Goal: Task Accomplishment & Management: Use online tool/utility

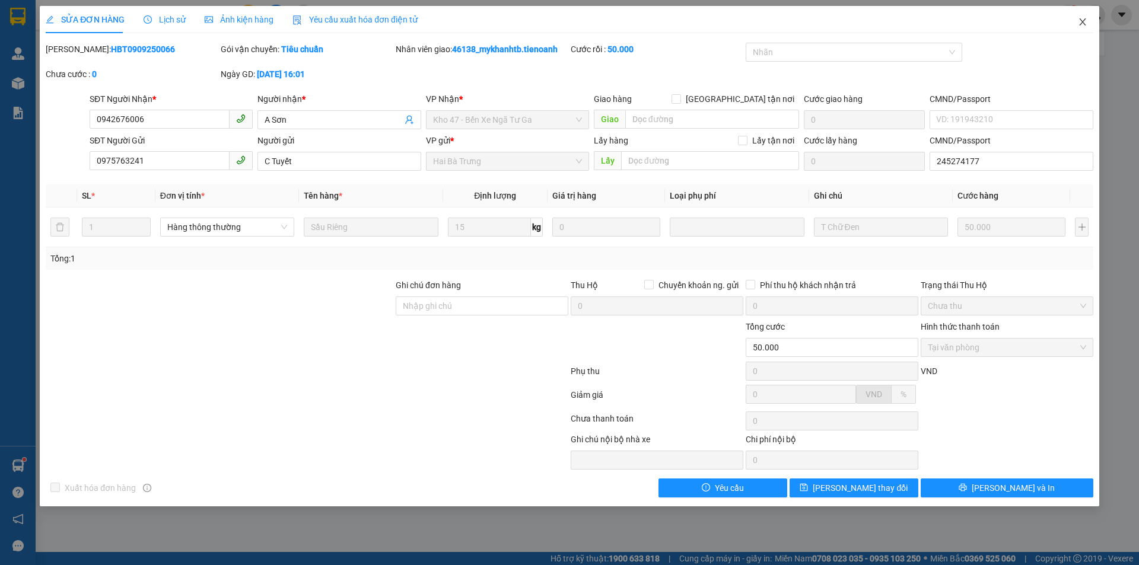
click at [1078, 21] on icon "close" at bounding box center [1082, 21] width 9 height 9
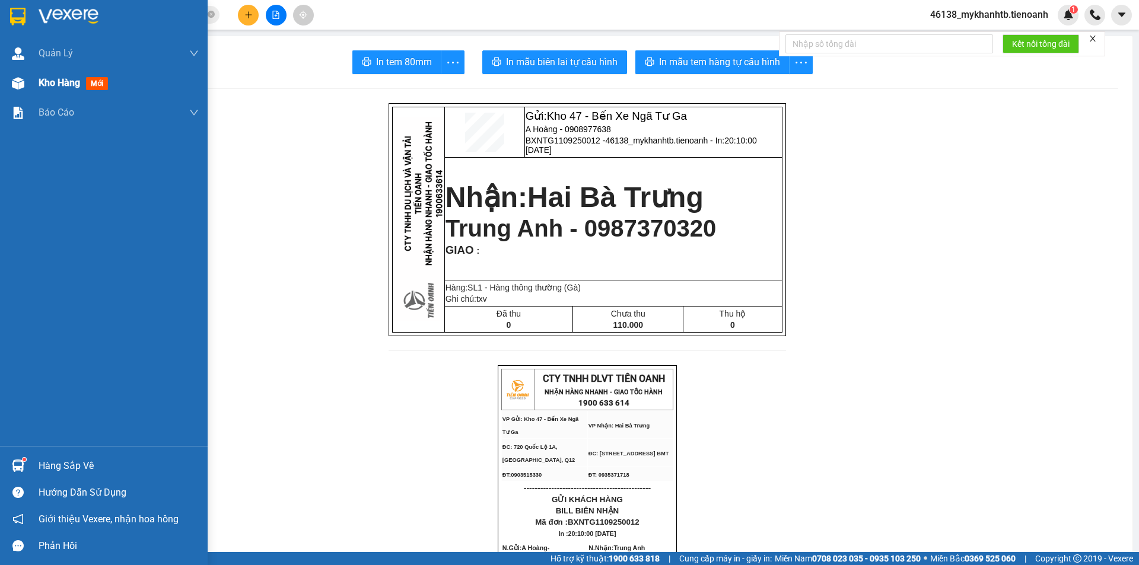
click at [36, 79] on div "Kho hàng mới" at bounding box center [104, 83] width 208 height 30
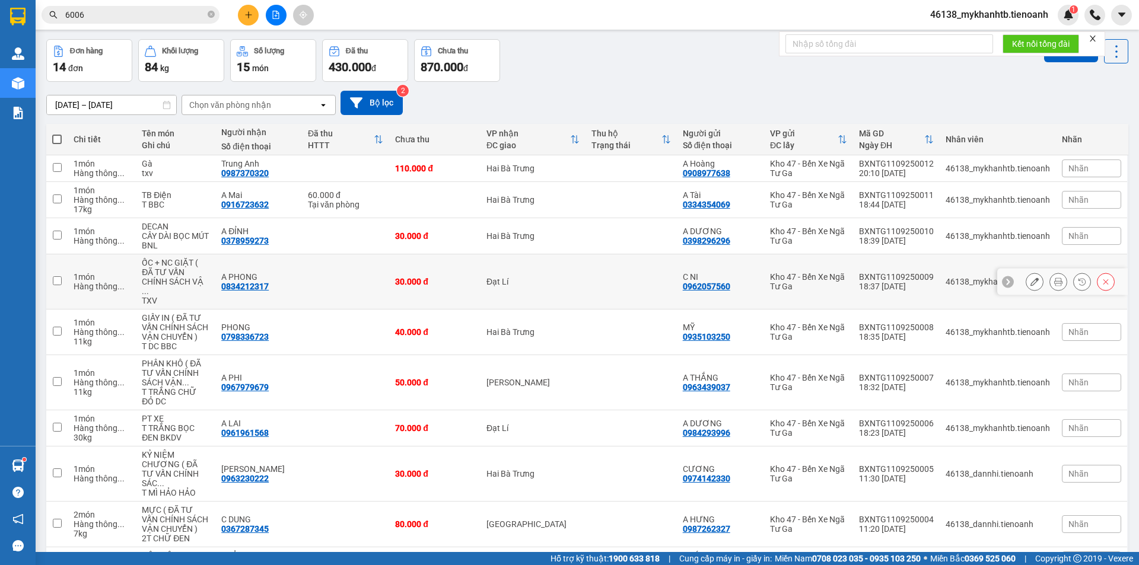
scroll to position [95, 0]
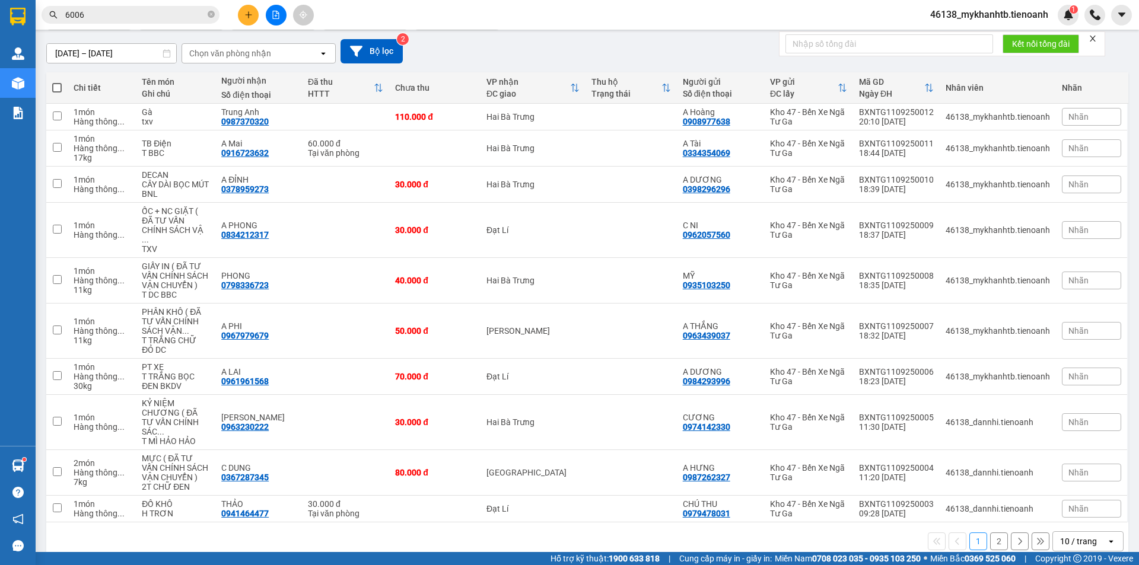
click at [1090, 532] on div "10 / trang" at bounding box center [1079, 541] width 53 height 19
click at [1082, 488] on div "100 / trang" at bounding box center [1078, 496] width 71 height 21
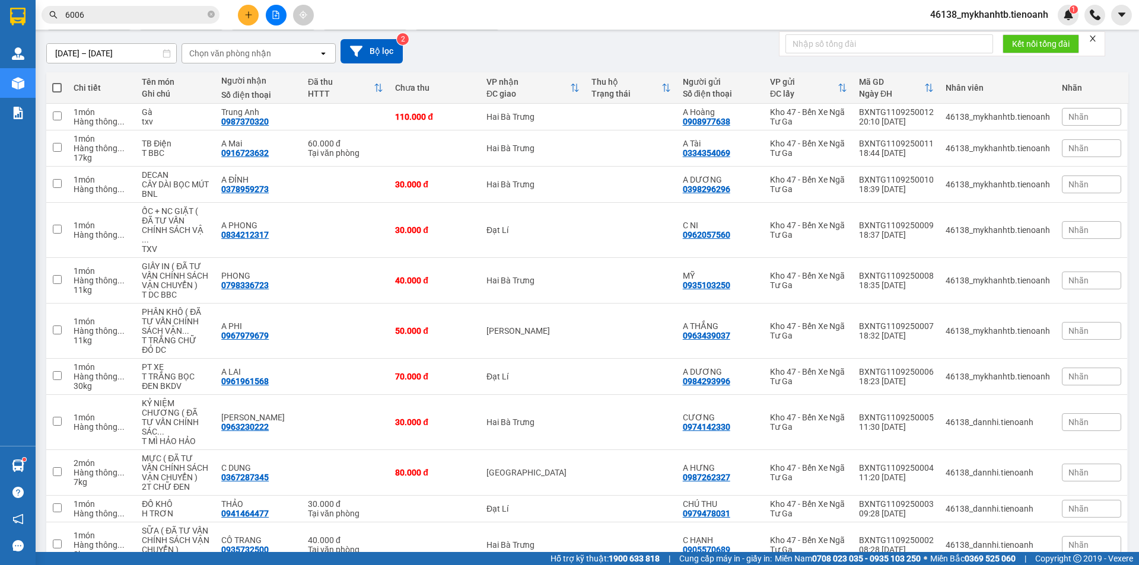
click at [55, 84] on span at bounding box center [56, 87] width 9 height 9
click at [57, 82] on input "checkbox" at bounding box center [57, 82] width 0 height 0
checkbox input "true"
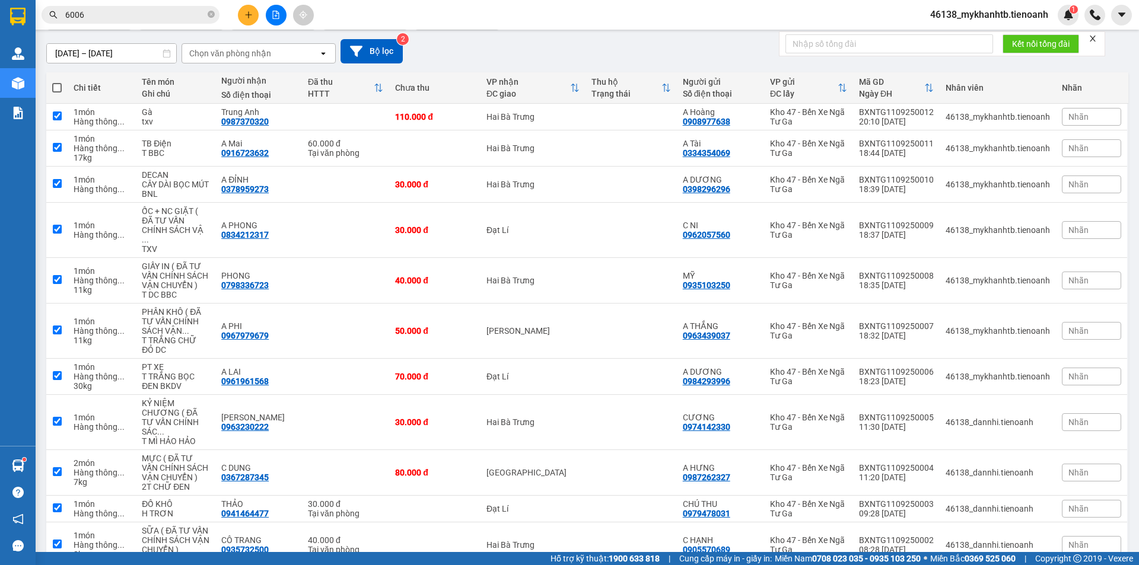
checkbox input "true"
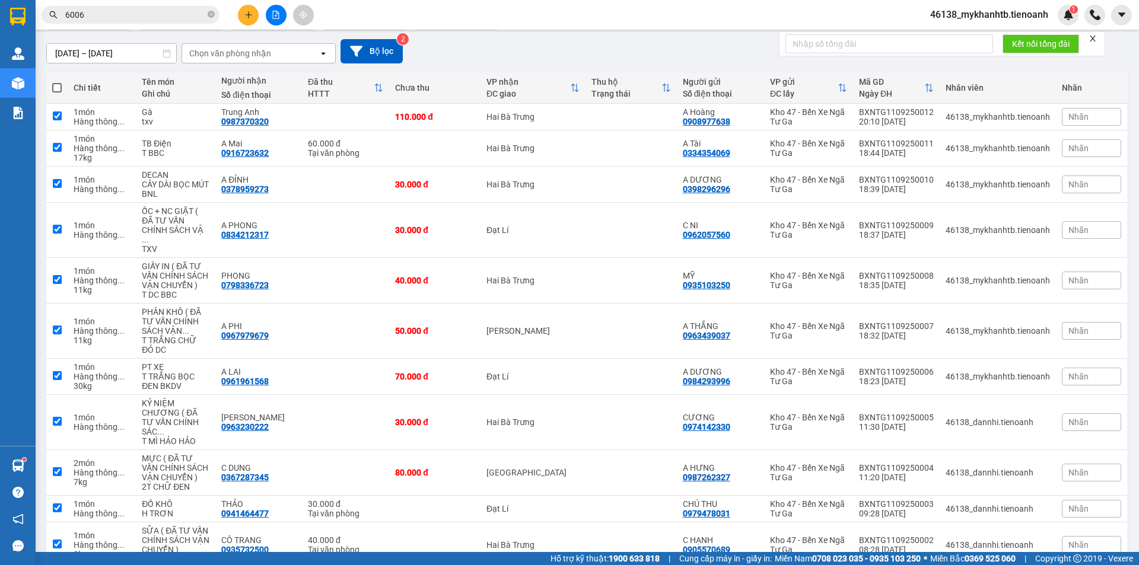
checkbox input "true"
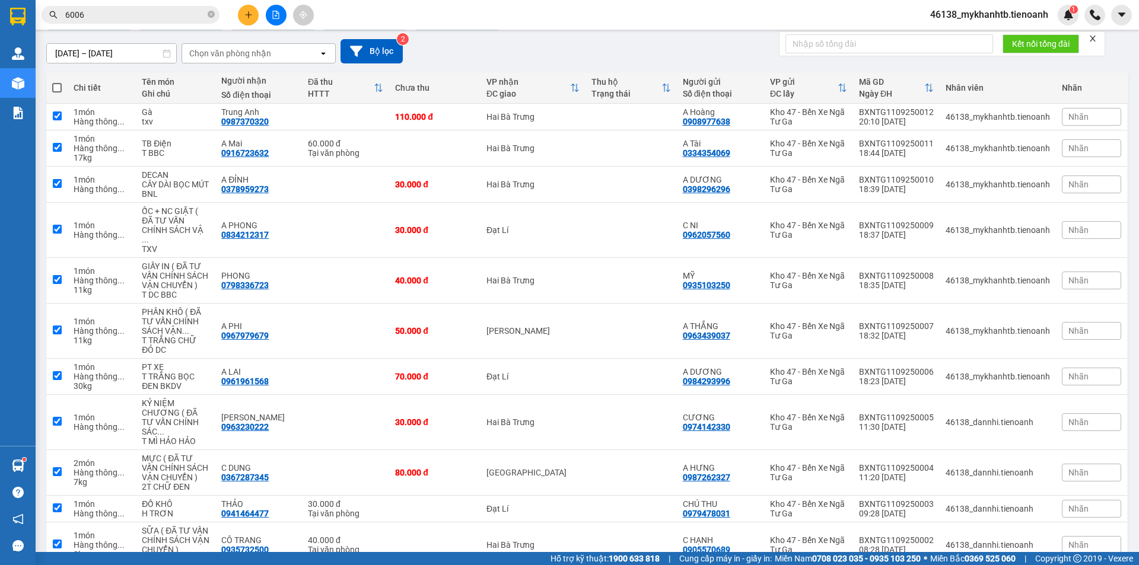
checkbox input "true"
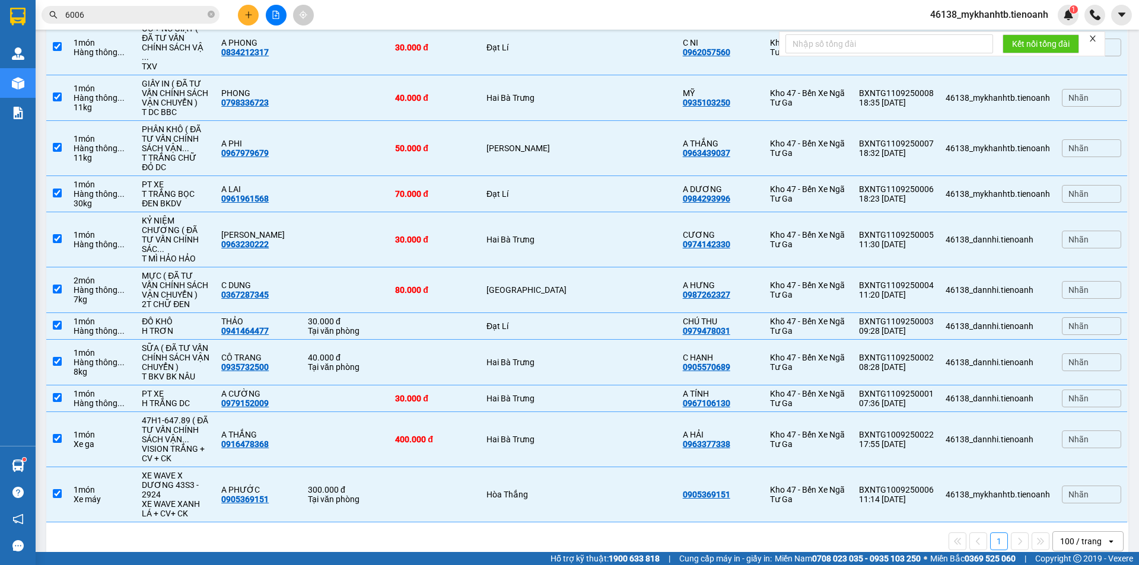
scroll to position [0, 0]
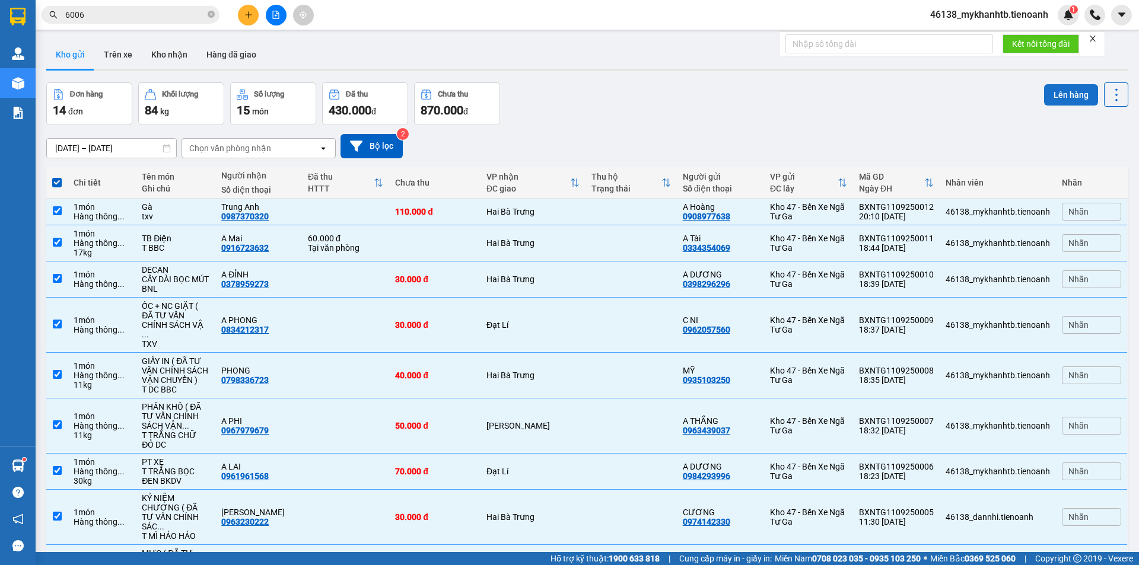
click at [1062, 97] on button "Lên hàng" at bounding box center [1071, 94] width 54 height 21
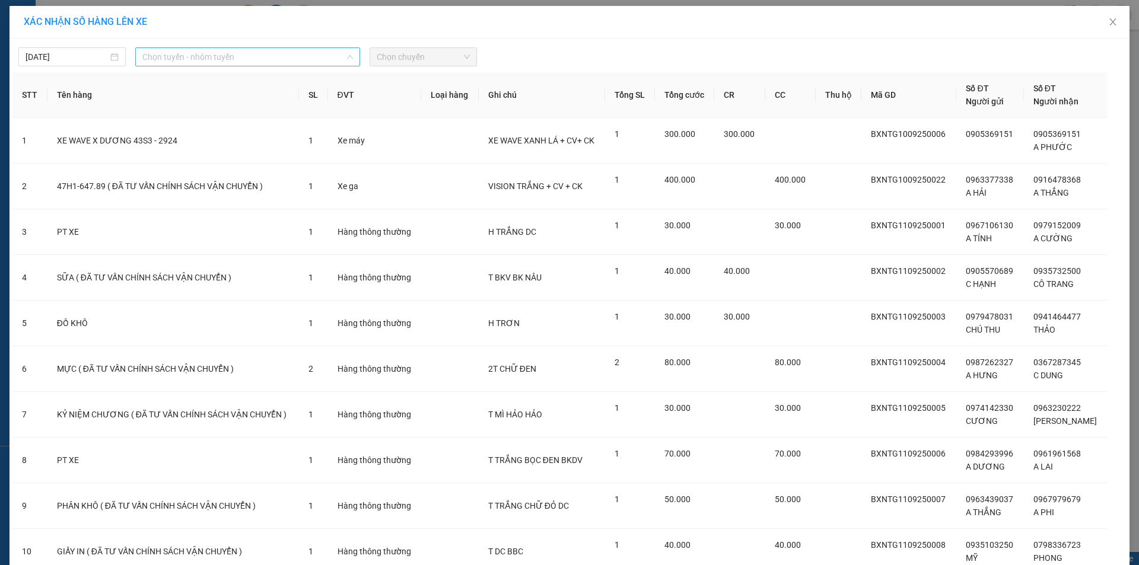
click at [217, 50] on span "Chọn tuyến - nhóm tuyến" at bounding box center [247, 57] width 211 height 18
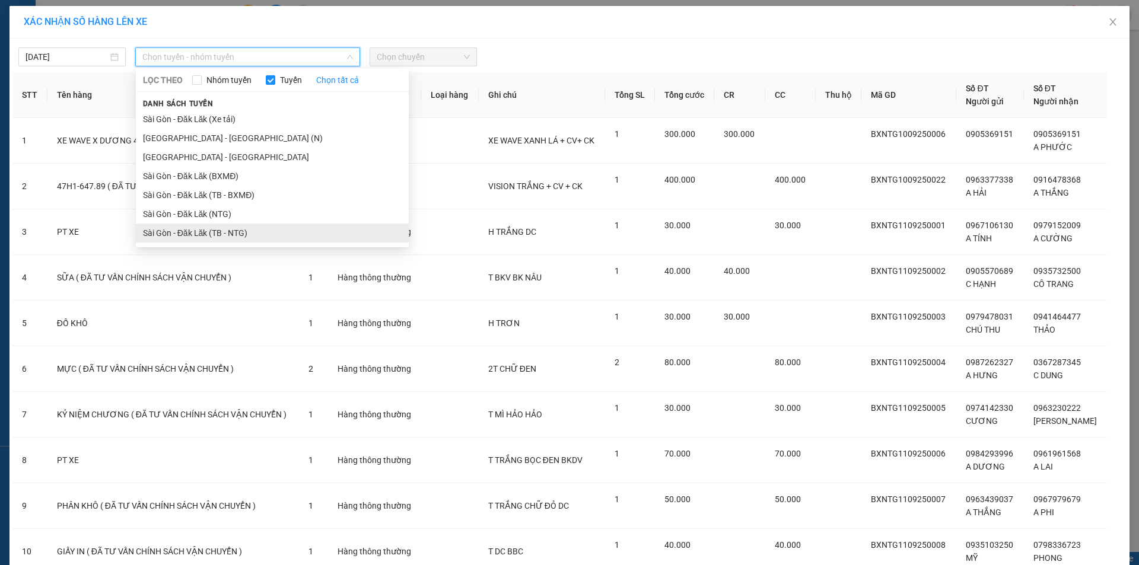
click at [259, 227] on li "Sài Gòn - Đăk Lăk (TB - NTG)" at bounding box center [272, 233] width 273 height 19
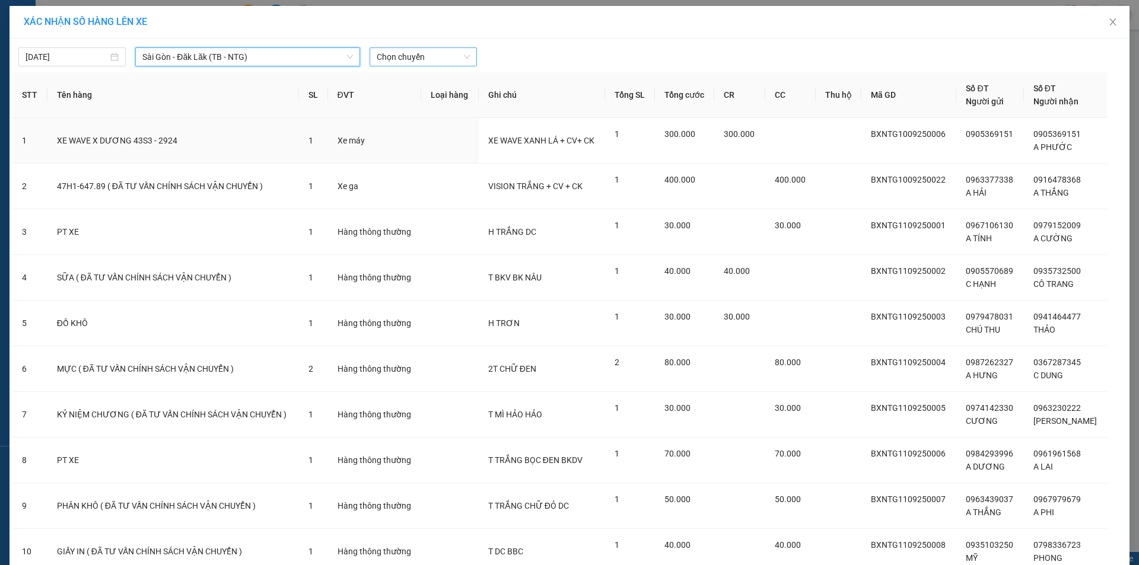
click at [420, 52] on span "Chọn chuyến" at bounding box center [423, 57] width 93 height 18
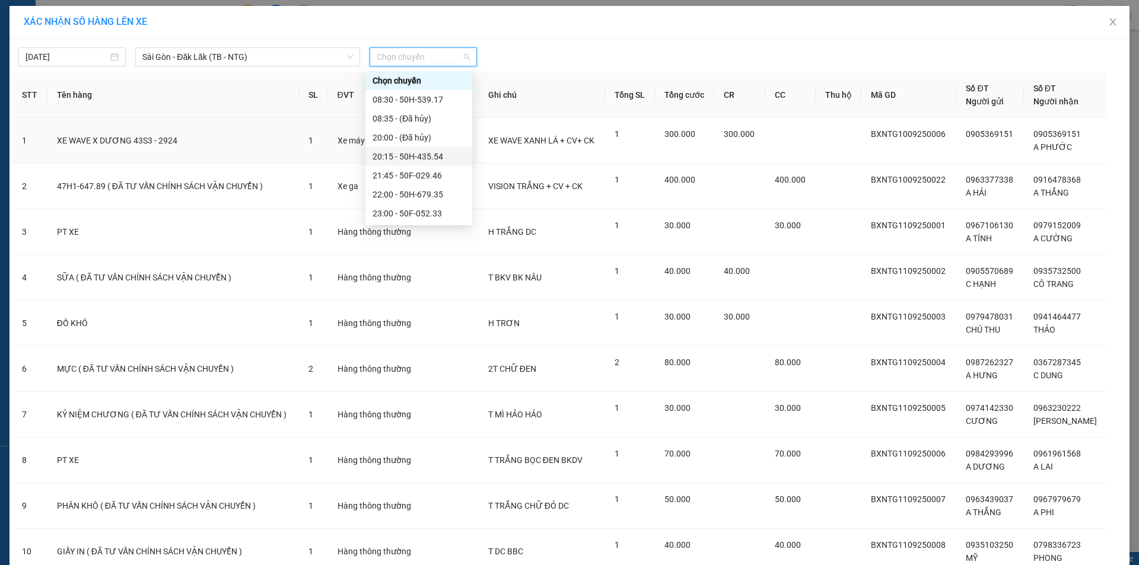
click at [443, 161] on div "20:15 - 50H-435.54" at bounding box center [418, 156] width 93 height 13
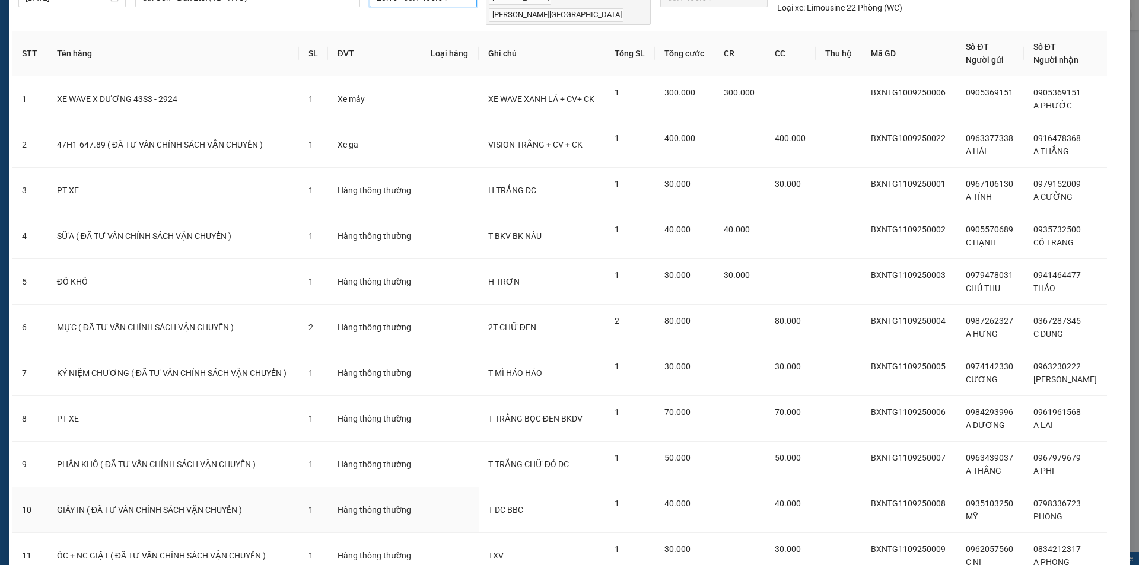
scroll to position [286, 0]
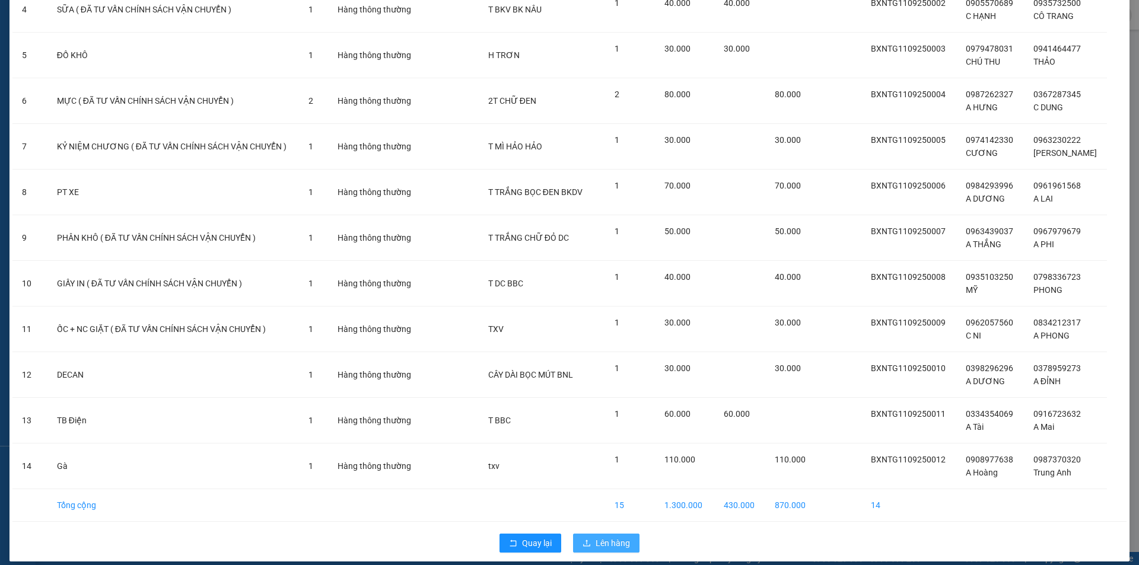
click at [596, 537] on span "Lên hàng" at bounding box center [613, 543] width 34 height 13
